Goal: Information Seeking & Learning: Understand process/instructions

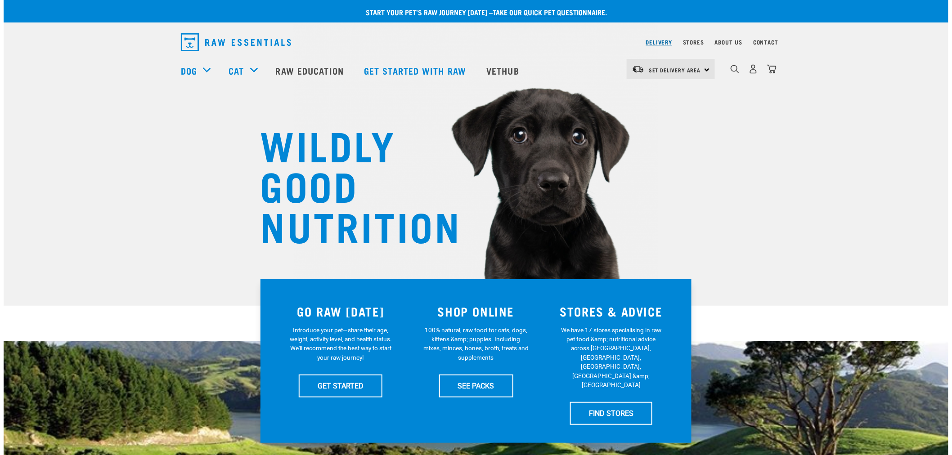
click at [663, 44] on link "Delivery" at bounding box center [659, 42] width 26 height 3
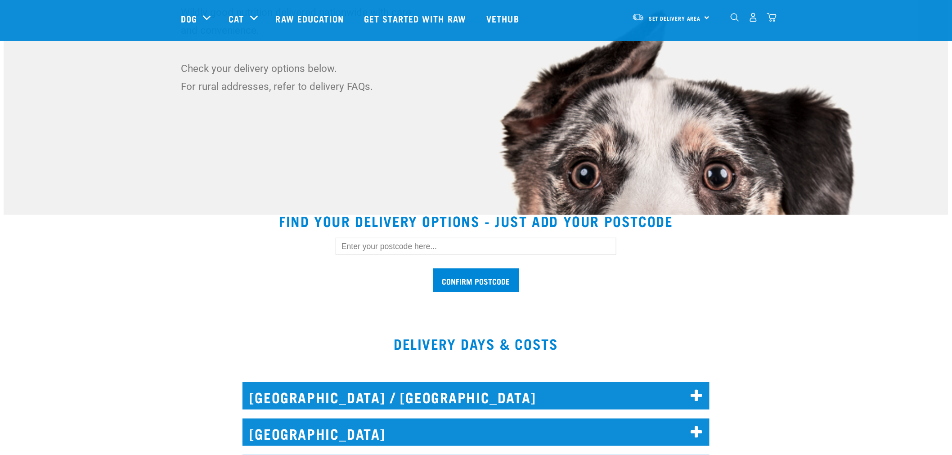
scroll to position [100, 0]
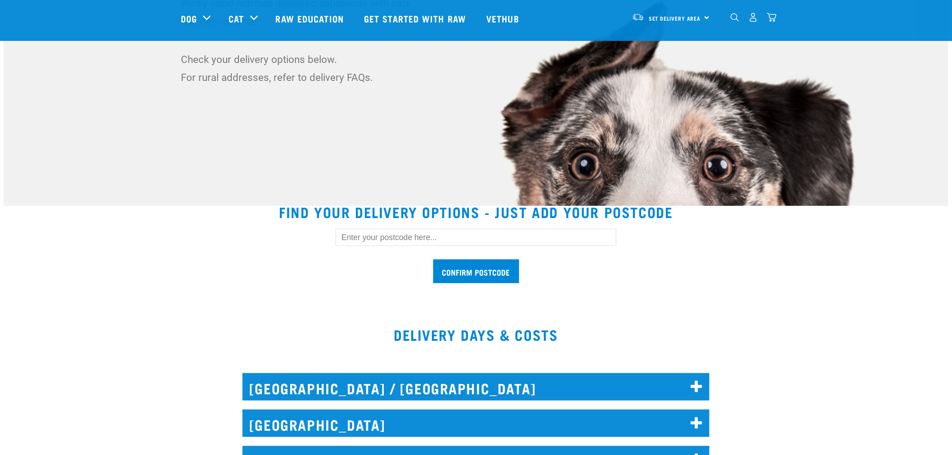
click at [365, 238] on input "text" at bounding box center [476, 237] width 281 height 17
type input "3510"
click at [455, 268] on input "Confirm postcode" at bounding box center [476, 272] width 86 height 24
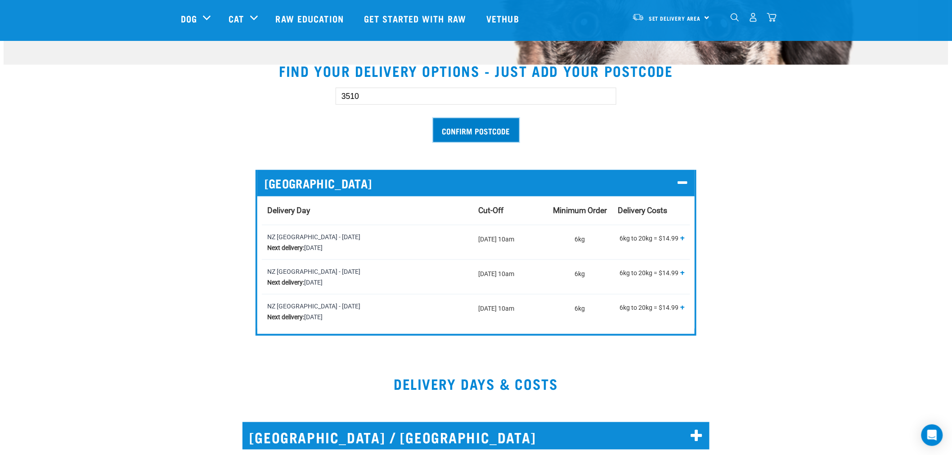
scroll to position [150, 0]
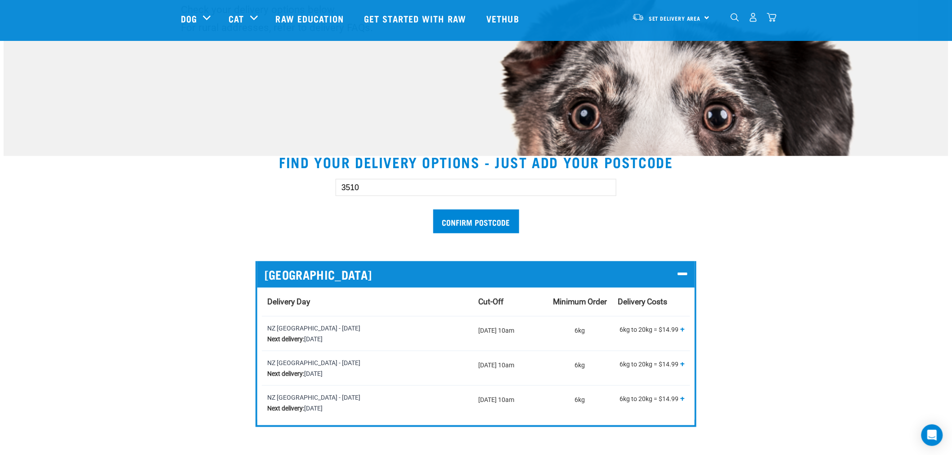
click at [408, 192] on input "3510" at bounding box center [476, 187] width 281 height 17
drag, startPoint x: 380, startPoint y: 187, endPoint x: 336, endPoint y: 189, distance: 43.7
click at [336, 189] on input "3510" at bounding box center [476, 187] width 281 height 17
click at [413, 181] on input "3510" at bounding box center [476, 187] width 281 height 17
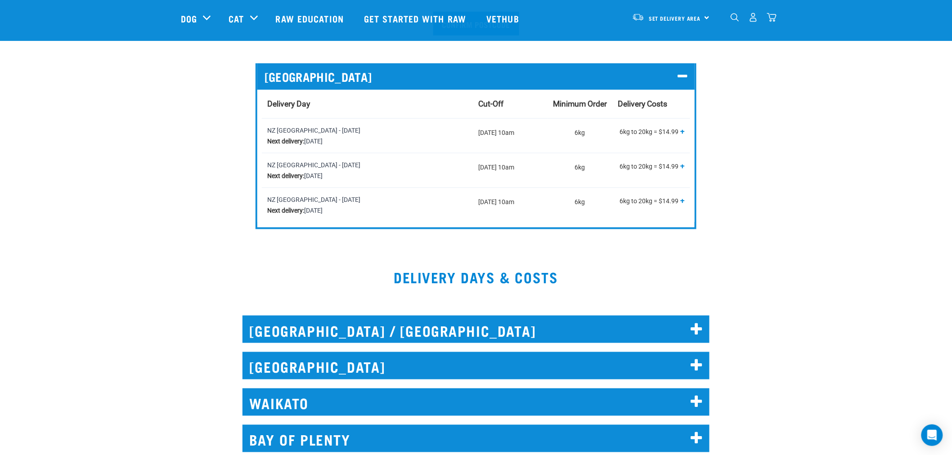
scroll to position [350, 0]
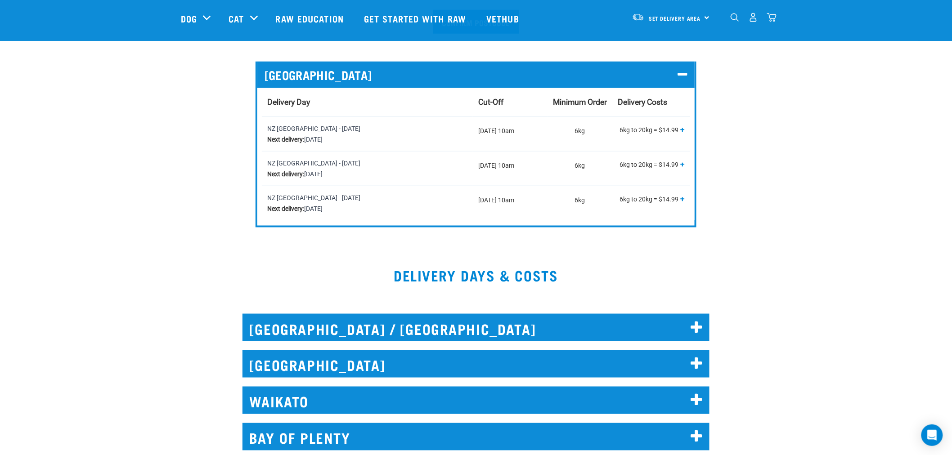
drag, startPoint x: 266, startPoint y: 123, endPoint x: 379, endPoint y: 149, distance: 115.9
click at [379, 141] on td "NZ [GEOGRAPHIC_DATA] - [DATE] Next delivery: [DATE]" at bounding box center [367, 134] width 211 height 35
click at [379, 151] on td "NZ [GEOGRAPHIC_DATA] - [DATE] Next delivery: [DATE]" at bounding box center [367, 168] width 211 height 35
drag, startPoint x: 474, startPoint y: 166, endPoint x: 524, endPoint y: 168, distance: 50.5
click at [524, 168] on td "[DATE] 10am" at bounding box center [510, 168] width 75 height 35
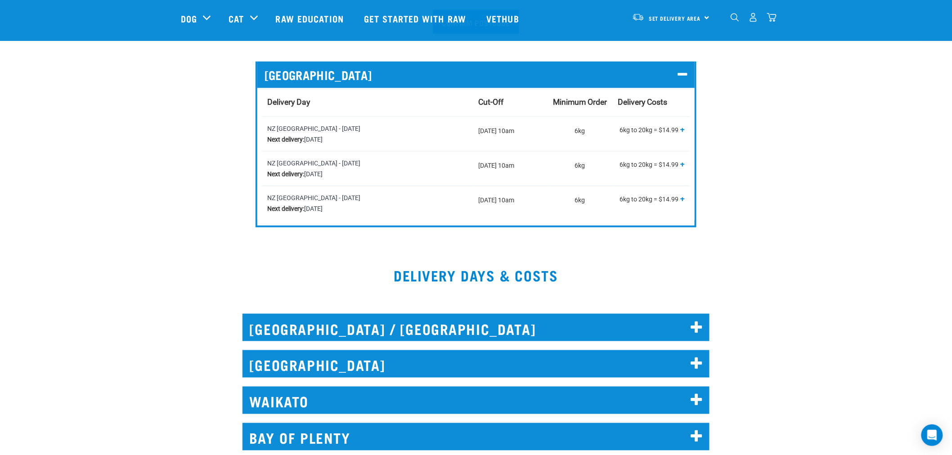
drag, startPoint x: 308, startPoint y: 173, endPoint x: 395, endPoint y: 181, distance: 87.2
click at [395, 181] on td "NZ [GEOGRAPHIC_DATA] - [DATE] Next delivery: [DATE]" at bounding box center [367, 168] width 211 height 35
click at [397, 179] on div "NZ [GEOGRAPHIC_DATA] - [DATE] Next delivery: [DATE]" at bounding box center [367, 169] width 200 height 22
drag, startPoint x: 622, startPoint y: 172, endPoint x: 603, endPoint y: 169, distance: 18.8
click at [636, 173] on tr "NZ Couriers North Island - Wednesday Next delivery: Wednesday, 10 September Tue…" at bounding box center [476, 168] width 428 height 35
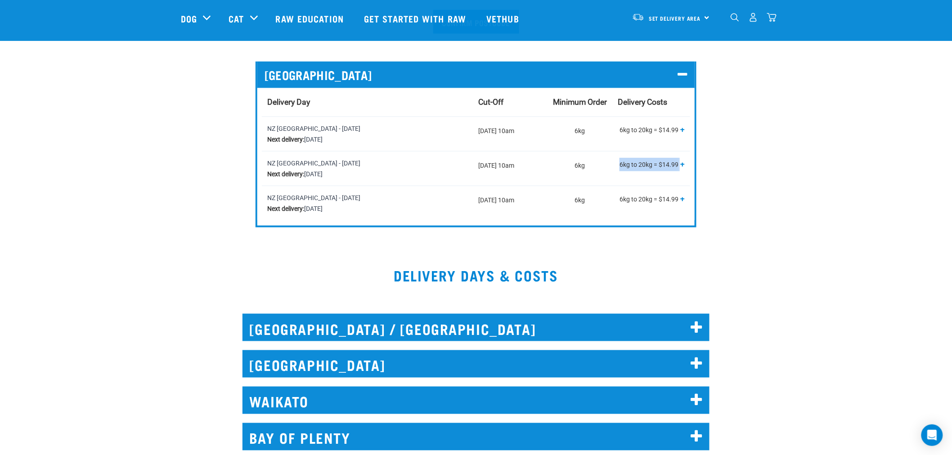
click at [590, 168] on td "6kg" at bounding box center [580, 168] width 65 height 35
drag, startPoint x: 583, startPoint y: 167, endPoint x: 569, endPoint y: 165, distance: 14.0
click at [569, 165] on td "6kg" at bounding box center [580, 168] width 65 height 35
click at [604, 172] on td "6kg" at bounding box center [580, 168] width 65 height 35
click at [681, 164] on span "+" at bounding box center [683, 164] width 5 height 9
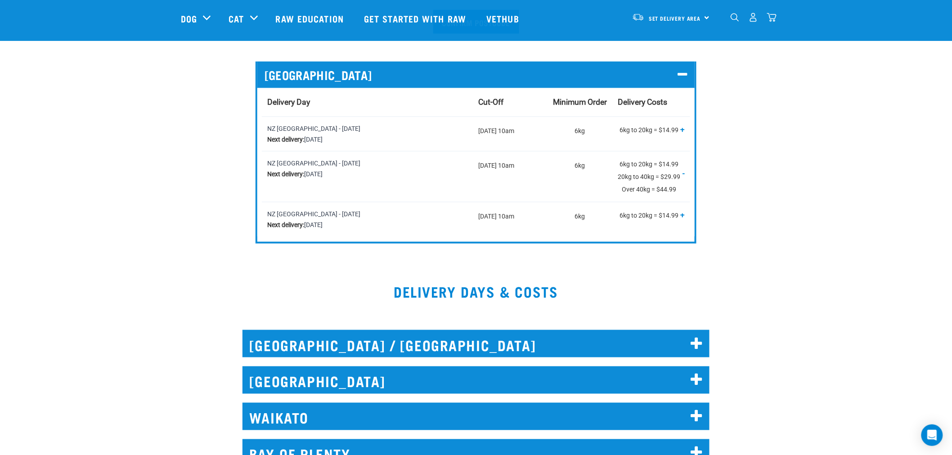
drag, startPoint x: 682, startPoint y: 162, endPoint x: 680, endPoint y: 168, distance: 6.1
click at [681, 162] on p "6kg to 20kg = $14.99 20kg to 40kg = $29.99 Over 40kg = $44.99 + -" at bounding box center [651, 177] width 67 height 38
click at [334, 168] on div "NZ [GEOGRAPHIC_DATA] - [DATE] Next delivery: [DATE]" at bounding box center [367, 169] width 200 height 22
drag, startPoint x: 493, startPoint y: 168, endPoint x: 599, endPoint y: 170, distance: 105.8
click at [495, 168] on td "[DATE] 10am" at bounding box center [510, 176] width 75 height 51
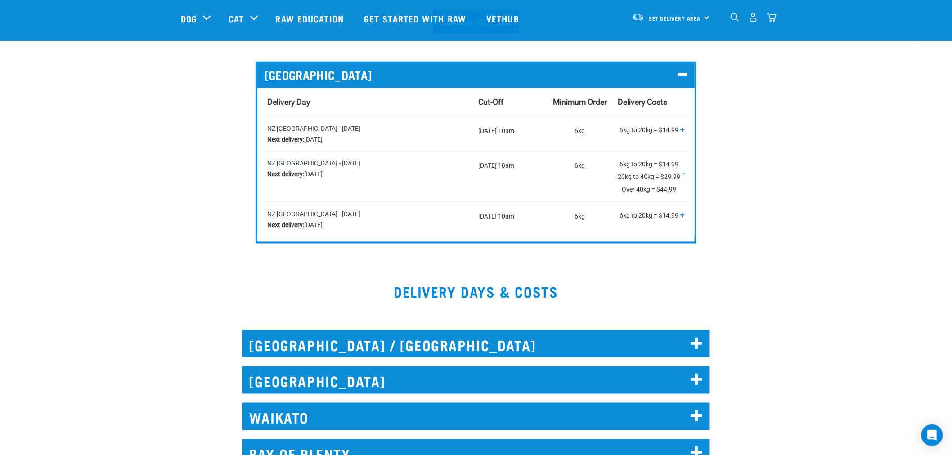
click at [686, 163] on td "6kg to 20kg = $14.99 20kg to 40kg = $29.99 Over 40kg = $44.99 + -" at bounding box center [652, 176] width 78 height 51
click at [686, 171] on td "6kg to 20kg = $14.99 20kg to 40kg = $29.99 Over 40kg = $44.99 + -" at bounding box center [652, 176] width 78 height 51
click at [682, 173] on p "6kg to 20kg = $14.99 20kg to 40kg = $29.99 Over 40kg = $44.99 + -" at bounding box center [651, 177] width 67 height 38
click at [684, 173] on span "-" at bounding box center [684, 173] width 2 height 9
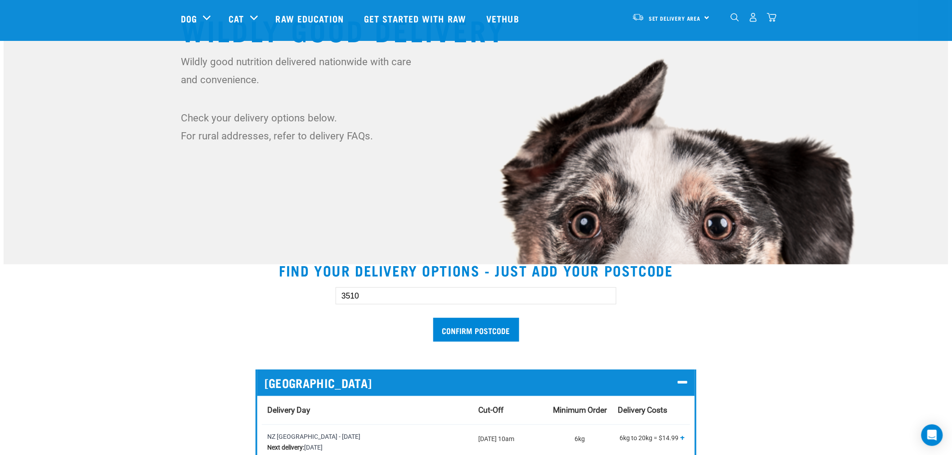
scroll to position [0, 0]
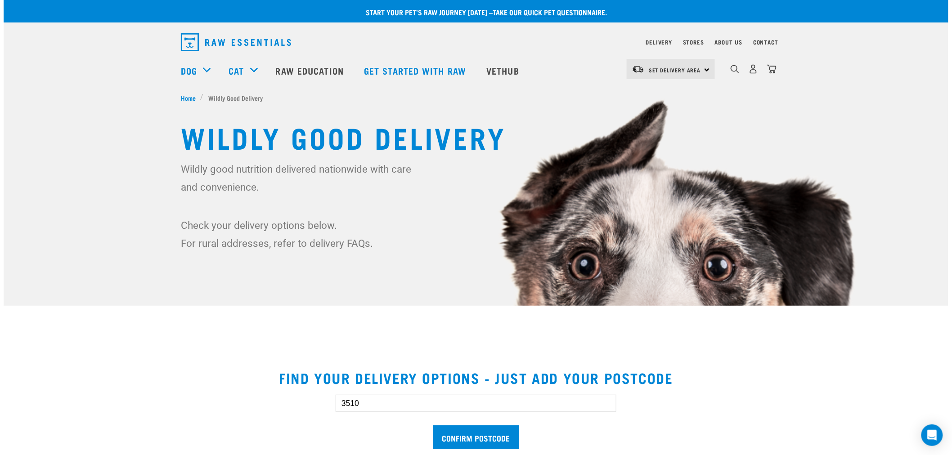
click at [228, 33] on img "dropdown navigation" at bounding box center [236, 42] width 110 height 18
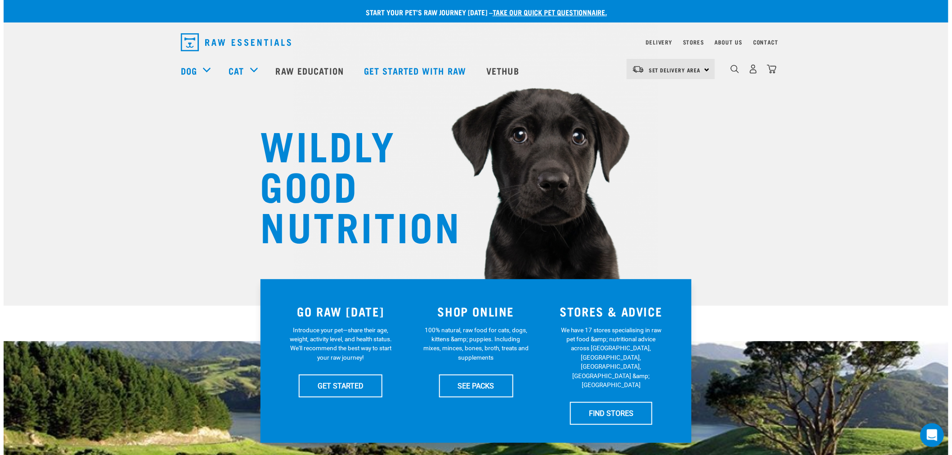
click at [932, 438] on icon "Open Intercom Messenger" at bounding box center [933, 436] width 12 height 12
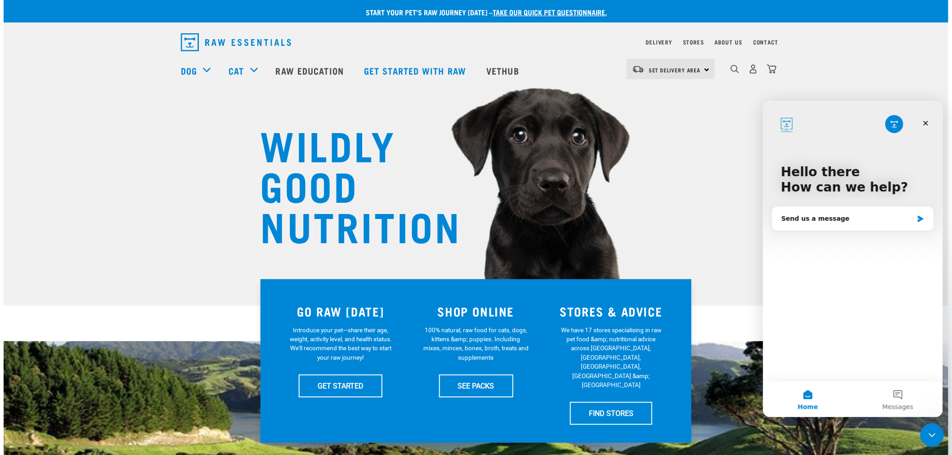
click at [932, 436] on icon "Close Intercom Messenger" at bounding box center [930, 434] width 11 height 11
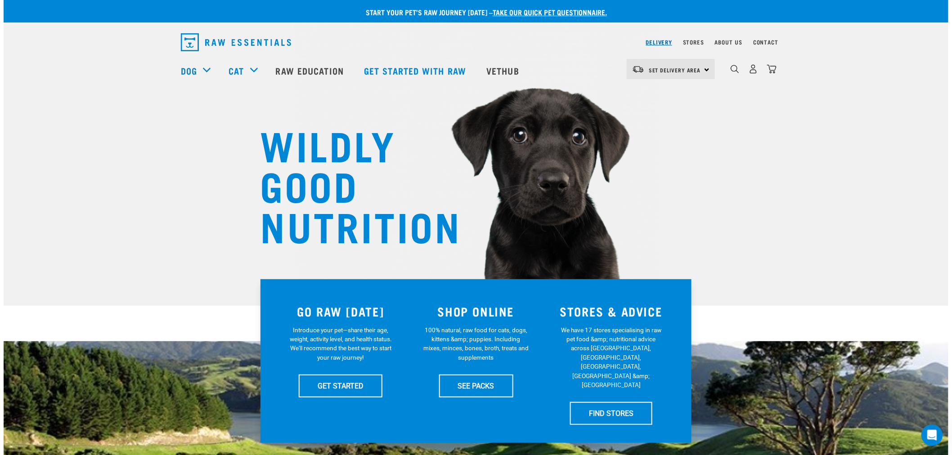
click at [658, 41] on link "Delivery" at bounding box center [659, 42] width 26 height 3
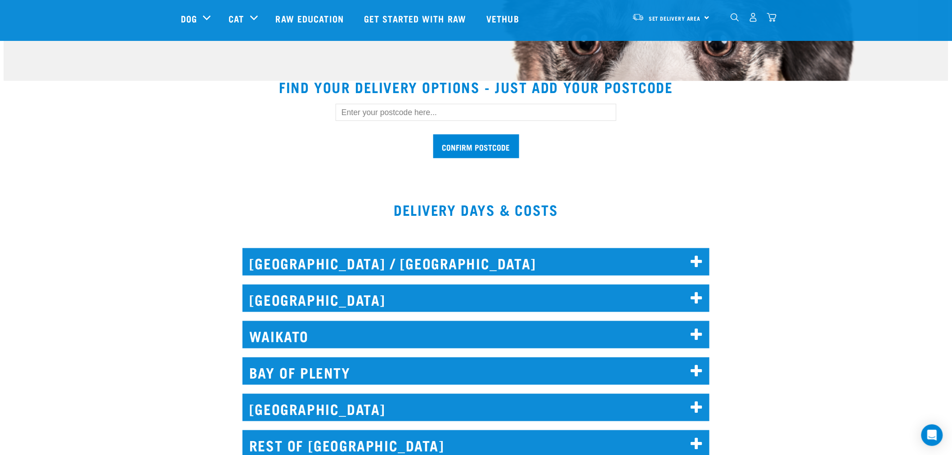
scroll to position [200, 0]
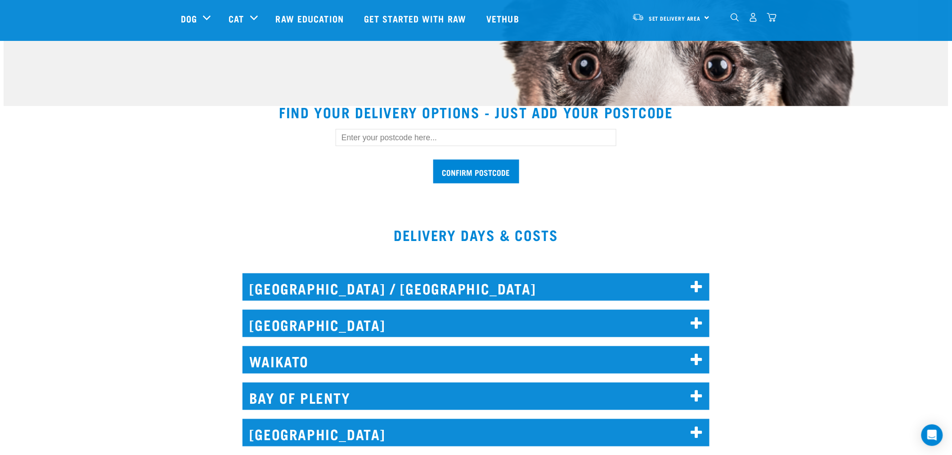
click at [377, 140] on input "text" at bounding box center [476, 137] width 281 height 17
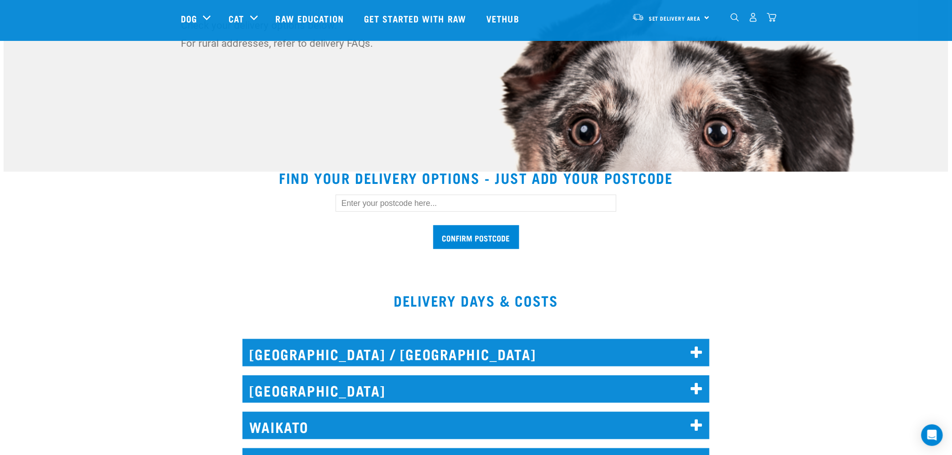
scroll to position [50, 0]
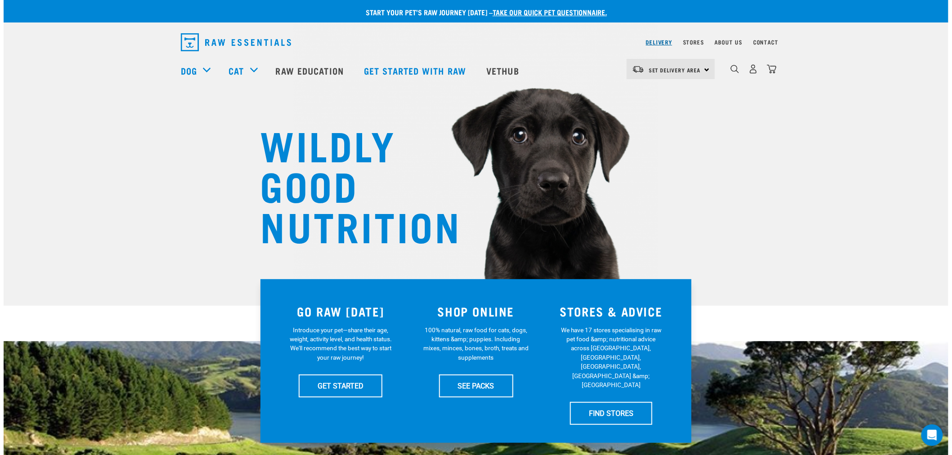
click at [663, 43] on link "Delivery" at bounding box center [659, 42] width 26 height 3
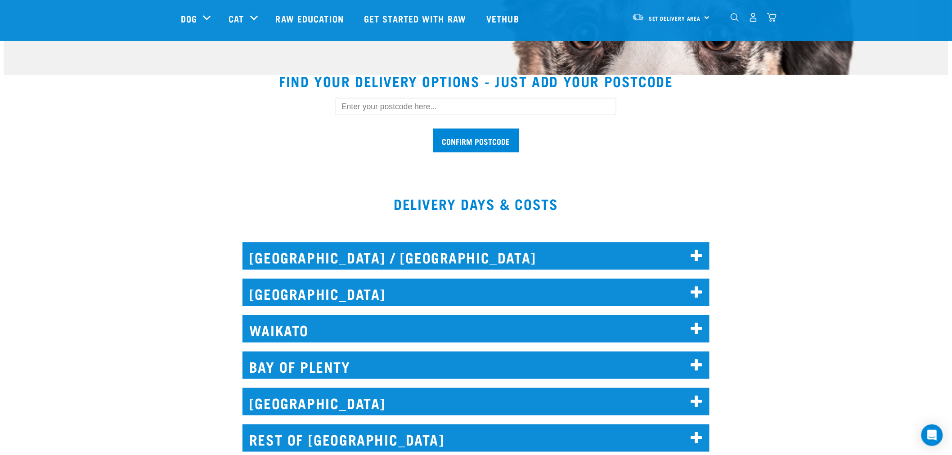
scroll to position [150, 0]
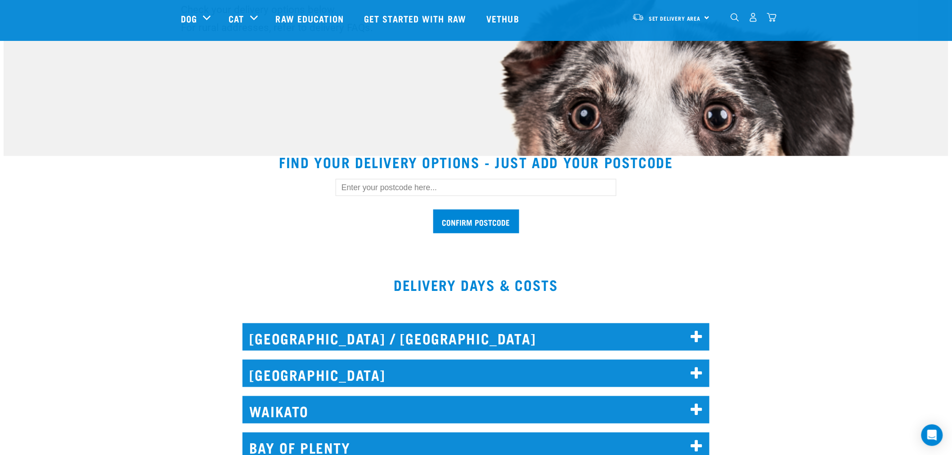
click at [417, 187] on input "text" at bounding box center [476, 187] width 281 height 17
click at [419, 188] on input "text" at bounding box center [476, 187] width 281 height 17
type input "3510"
click at [469, 231] on input "Confirm postcode" at bounding box center [476, 222] width 86 height 24
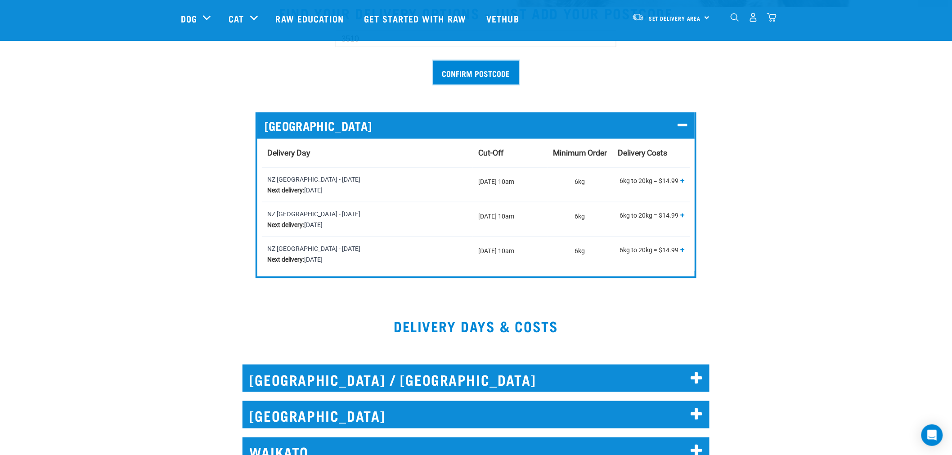
scroll to position [300, 0]
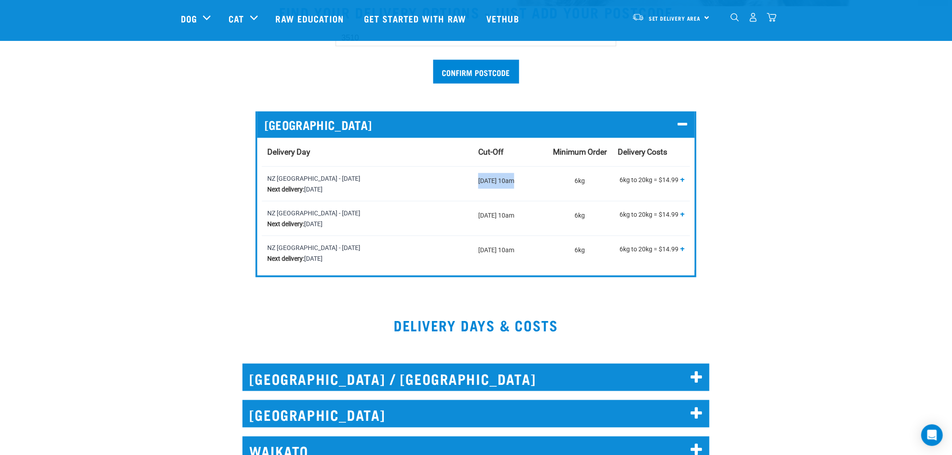
drag, startPoint x: 476, startPoint y: 185, endPoint x: 520, endPoint y: 185, distance: 44.6
click at [520, 185] on td "[DATE] 10am" at bounding box center [510, 184] width 75 height 35
click at [408, 178] on div "NZ [GEOGRAPHIC_DATA] - [DATE] Next delivery: [DATE]" at bounding box center [367, 184] width 200 height 22
click at [352, 179] on div "NZ [GEOGRAPHIC_DATA] - [DATE] Next delivery: [DATE]" at bounding box center [367, 184] width 200 height 22
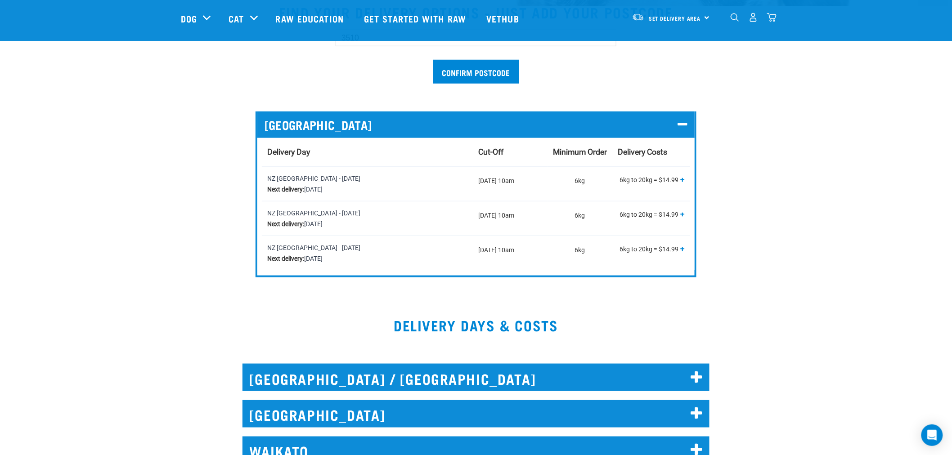
drag, startPoint x: 413, startPoint y: 195, endPoint x: 398, endPoint y: 191, distance: 15.4
click at [407, 193] on td "NZ [GEOGRAPHIC_DATA] - [DATE] Next delivery: [DATE]" at bounding box center [367, 184] width 211 height 35
drag, startPoint x: 365, startPoint y: 188, endPoint x: 344, endPoint y: 180, distance: 21.9
click at [360, 185] on div "NZ [GEOGRAPHIC_DATA] - [DATE] Next delivery: [DATE]" at bounding box center [367, 184] width 200 height 22
click at [350, 236] on td "NZ [GEOGRAPHIC_DATA] - [DATE] Next delivery: [DATE]" at bounding box center [367, 253] width 211 height 35
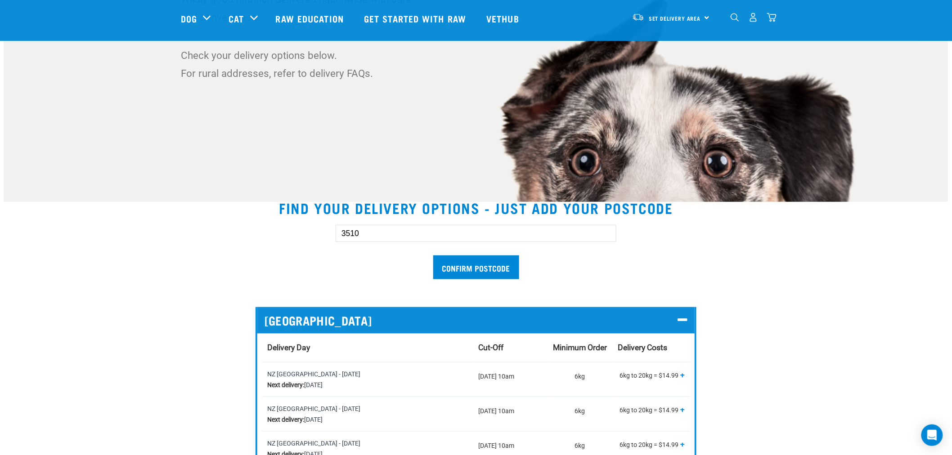
scroll to position [200, 0]
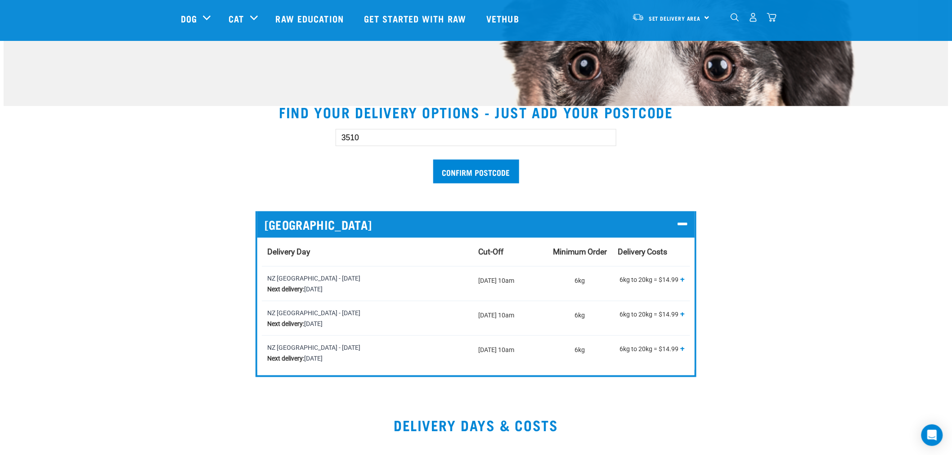
drag, startPoint x: 293, startPoint y: 325, endPoint x: 406, endPoint y: 327, distance: 112.5
click at [406, 327] on div "NZ [GEOGRAPHIC_DATA] - [DATE] Next delivery: [DATE]" at bounding box center [367, 319] width 200 height 22
click at [404, 325] on div "NZ [GEOGRAPHIC_DATA] - [DATE] Next delivery: [DATE]" at bounding box center [367, 319] width 200 height 22
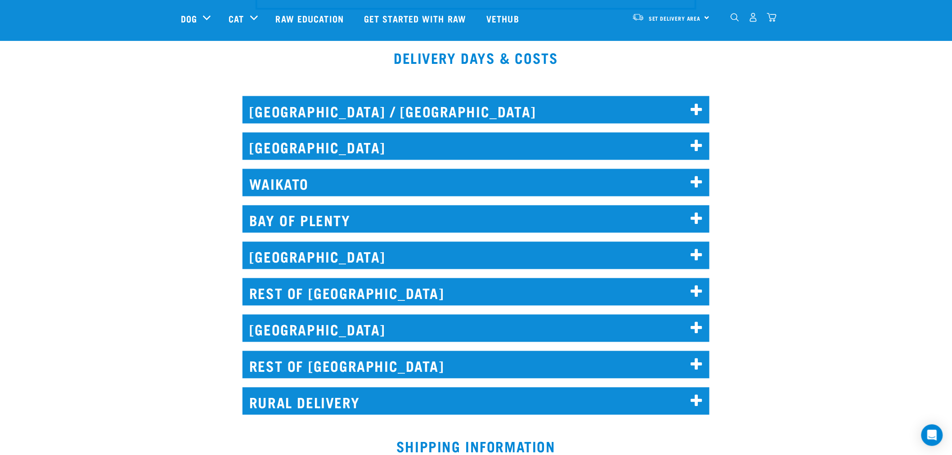
scroll to position [550, 0]
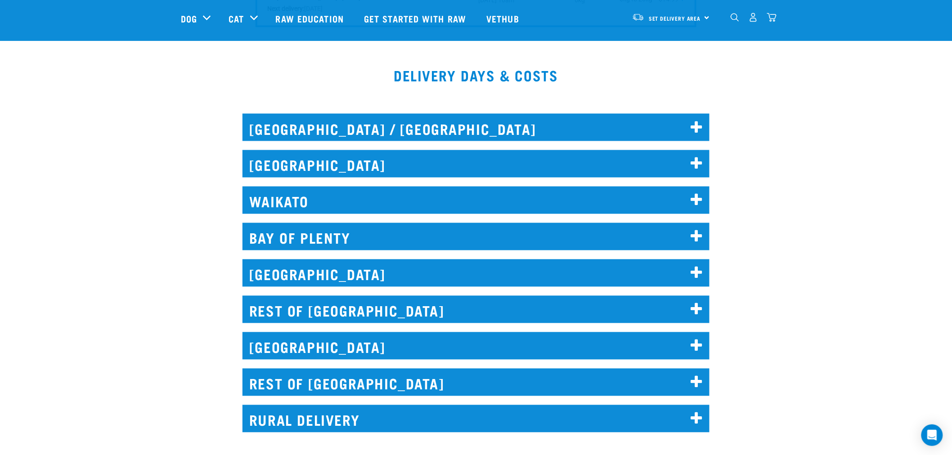
click at [396, 172] on h2 "[GEOGRAPHIC_DATA]" at bounding box center [476, 163] width 467 height 27
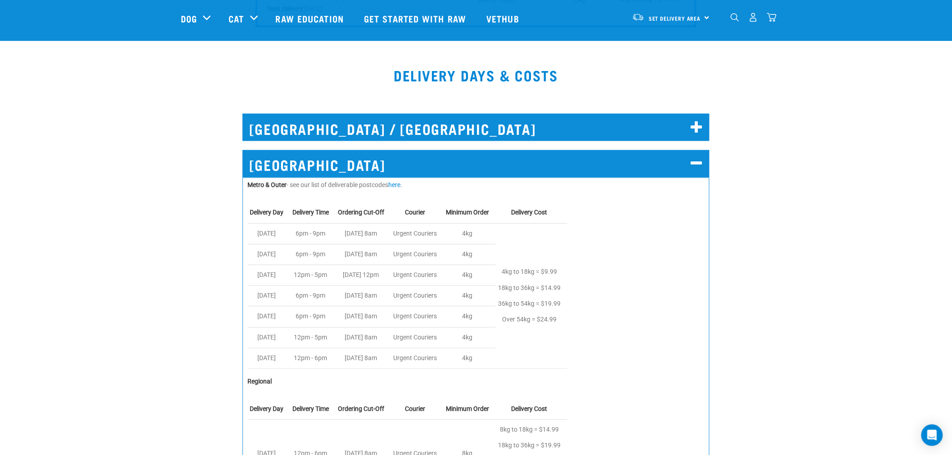
click at [398, 167] on h2 "[GEOGRAPHIC_DATA]" at bounding box center [476, 163] width 467 height 27
click at [419, 125] on h2 "[GEOGRAPHIC_DATA] / [GEOGRAPHIC_DATA]" at bounding box center [476, 127] width 467 height 27
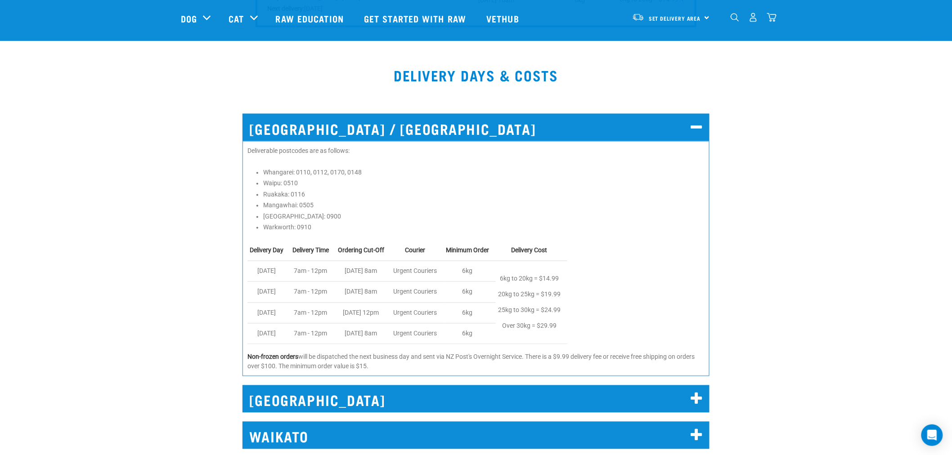
click at [431, 129] on h2 "[GEOGRAPHIC_DATA] / [GEOGRAPHIC_DATA]" at bounding box center [476, 127] width 467 height 27
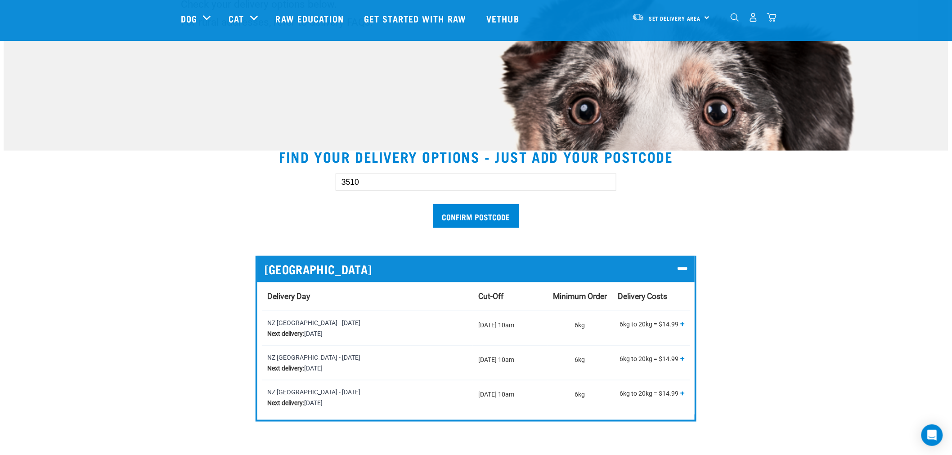
scroll to position [150, 0]
